Goal: Task Accomplishment & Management: Use online tool/utility

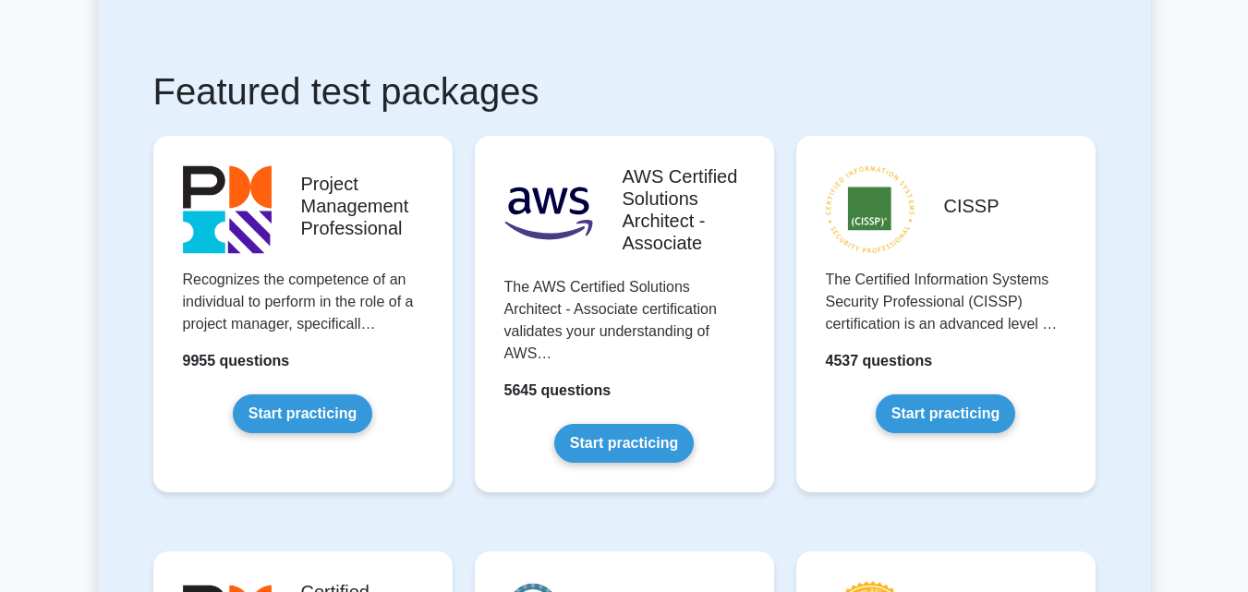
scroll to position [364, 0]
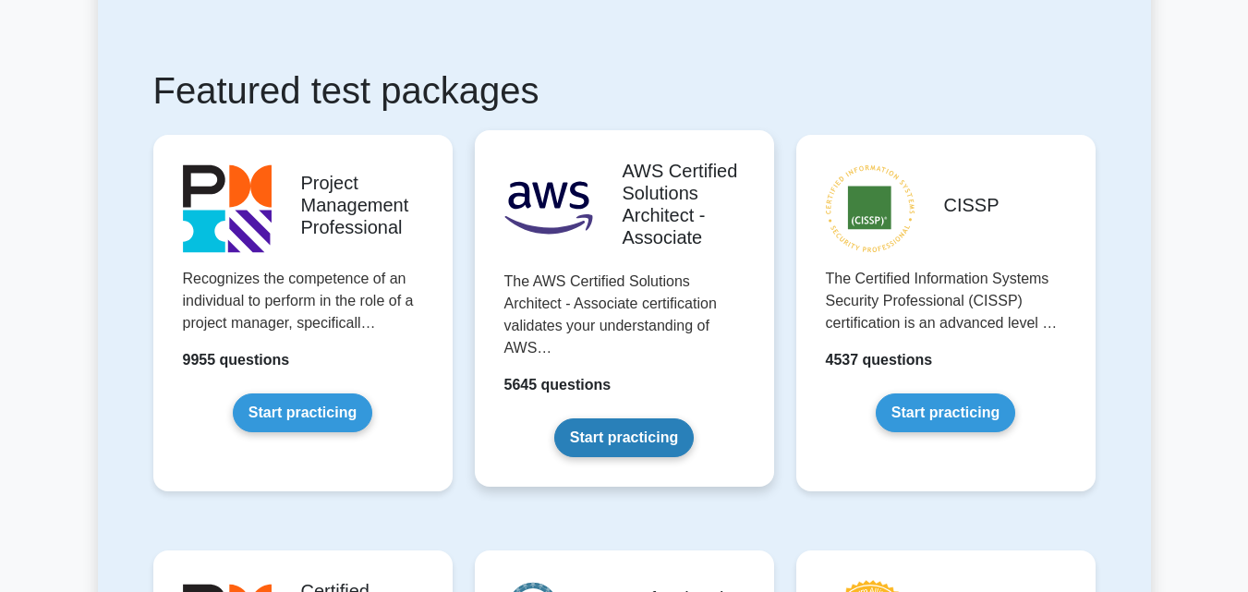
click at [622, 431] on link "Start practicing" at bounding box center [623, 437] width 139 height 39
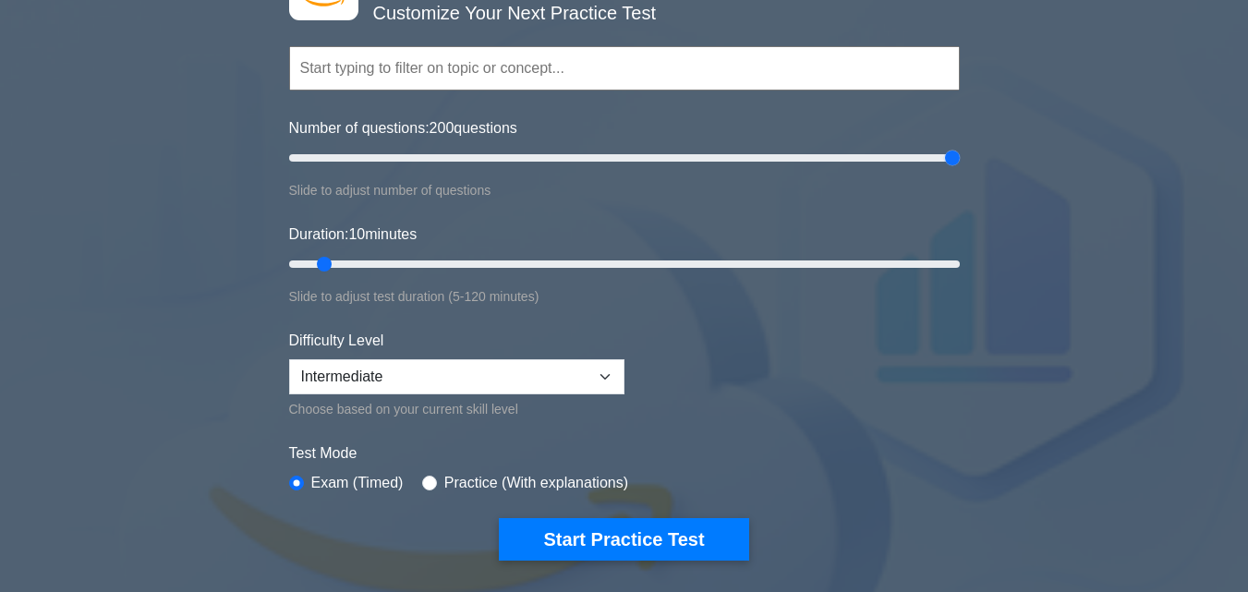
drag, startPoint x: 306, startPoint y: 157, endPoint x: 1044, endPoint y: 166, distance: 737.9
type input "200"
click at [959, 166] on input "Number of questions: 200 questions" at bounding box center [624, 158] width 670 height 22
drag, startPoint x: 323, startPoint y: 260, endPoint x: 1120, endPoint y: 198, distance: 799.4
type input "120"
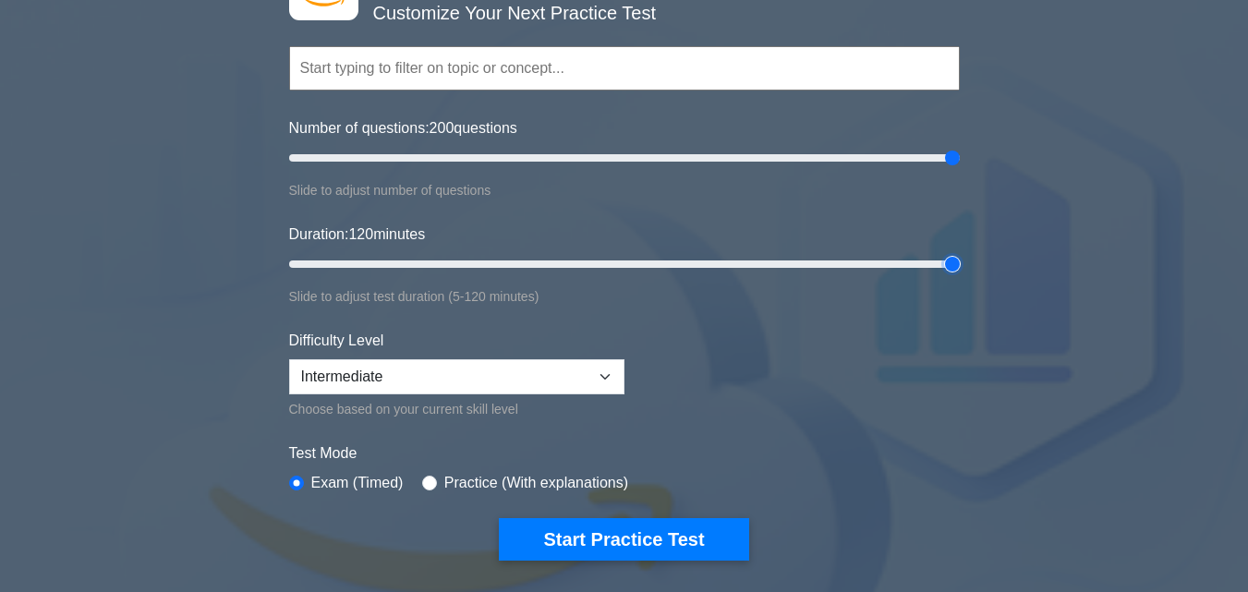
click at [959, 253] on input "Duration: 120 minutes" at bounding box center [624, 264] width 670 height 22
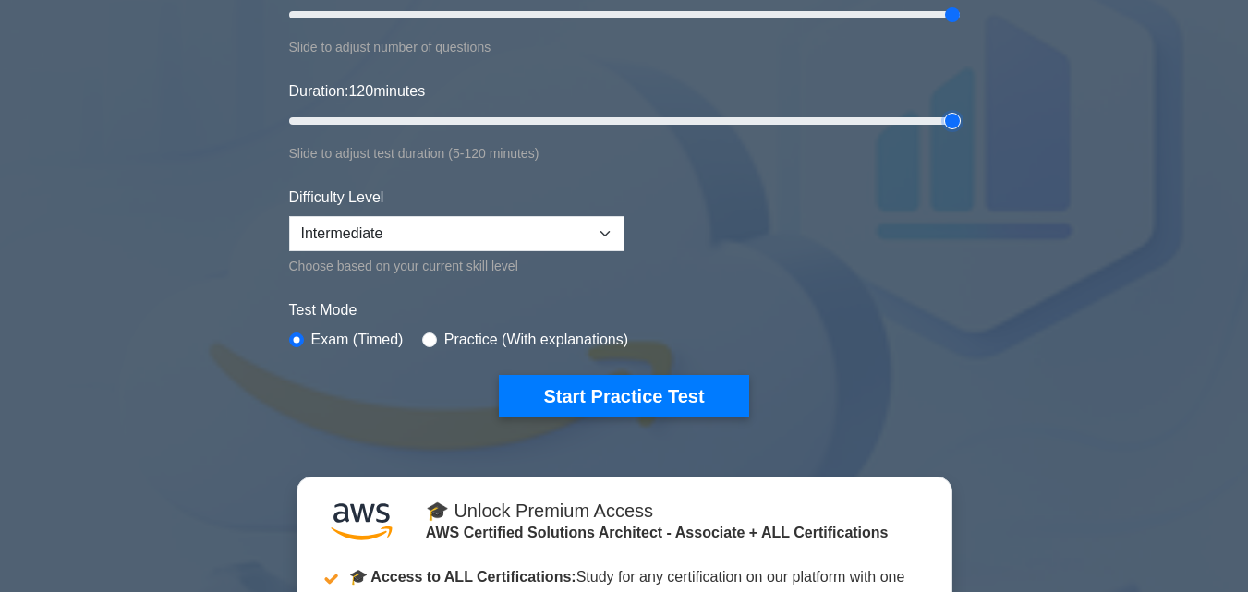
scroll to position [295, 0]
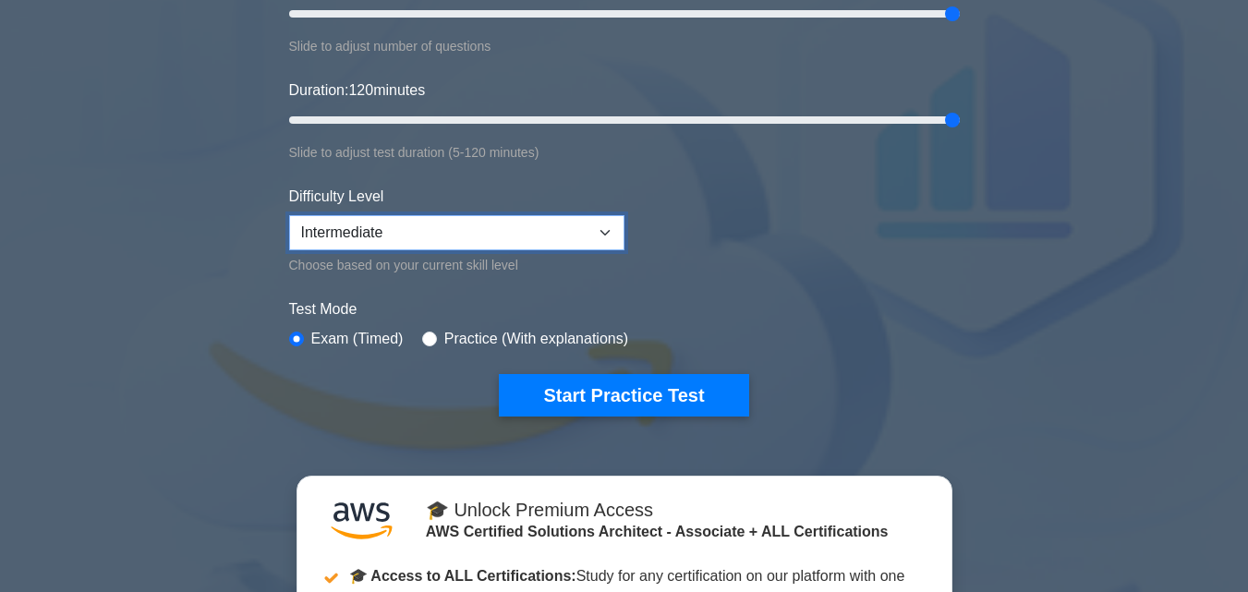
click at [606, 233] on select "Beginner Intermediate Expert" at bounding box center [456, 232] width 335 height 35
select select "beginner"
click at [289, 215] on select "Beginner Intermediate Expert" at bounding box center [456, 232] width 335 height 35
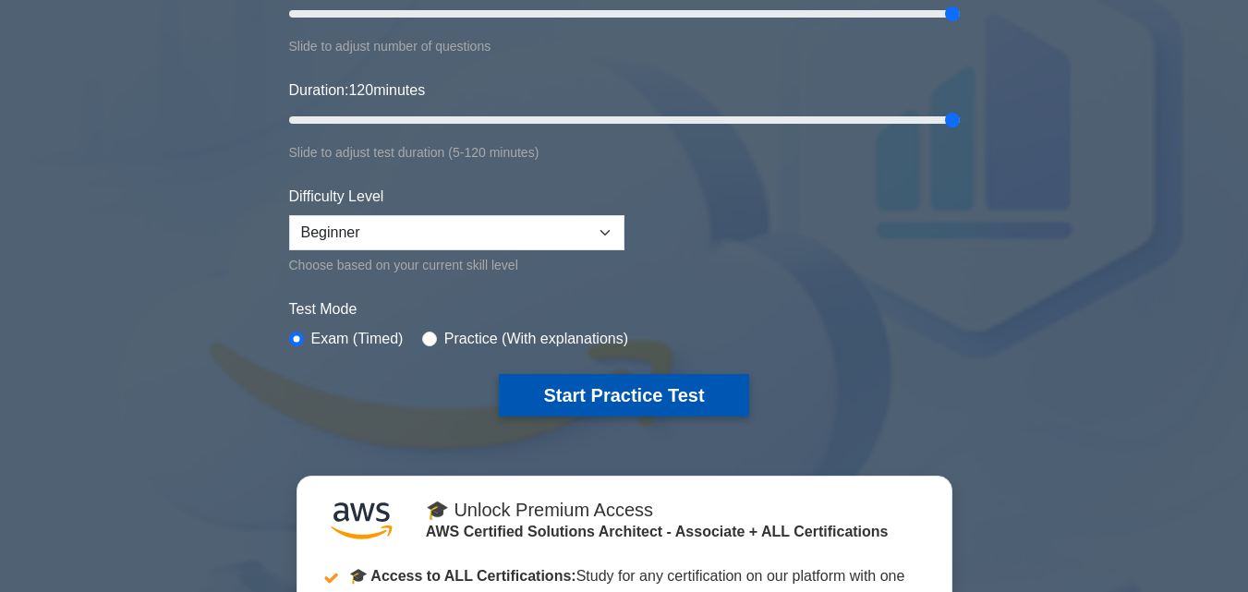
click at [614, 393] on button "Start Practice Test" at bounding box center [623, 395] width 249 height 42
